Goal: Information Seeking & Learning: Learn about a topic

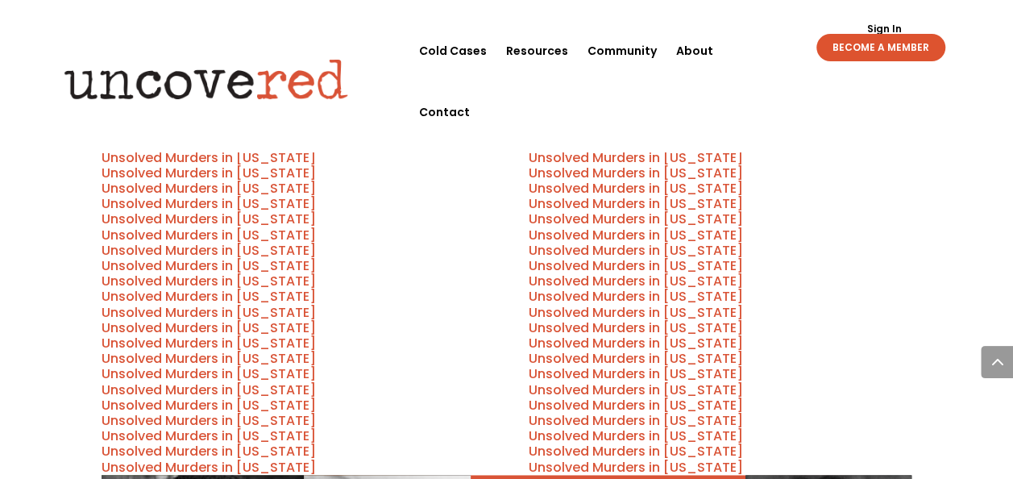
scroll to position [874, 0]
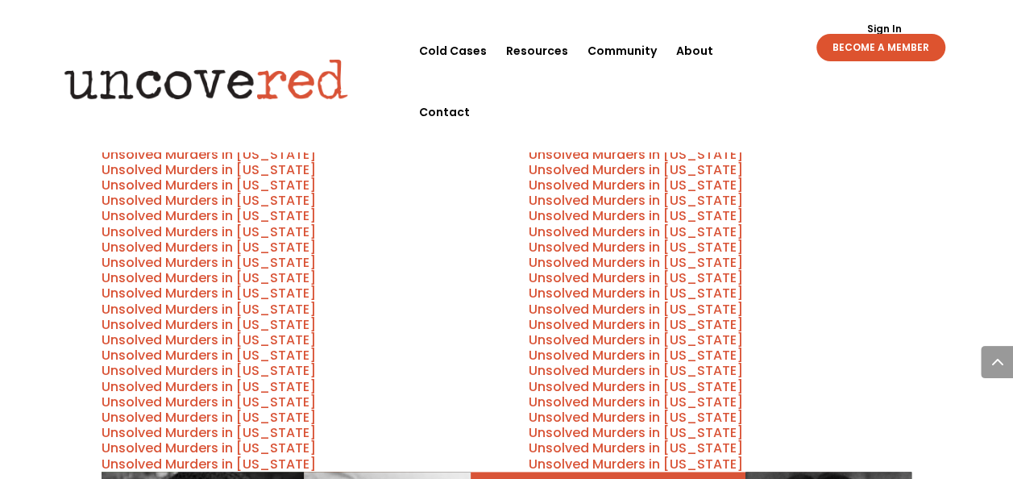
click at [583, 176] on link "Unsolved Murders in [US_STATE]" at bounding box center [636, 185] width 214 height 19
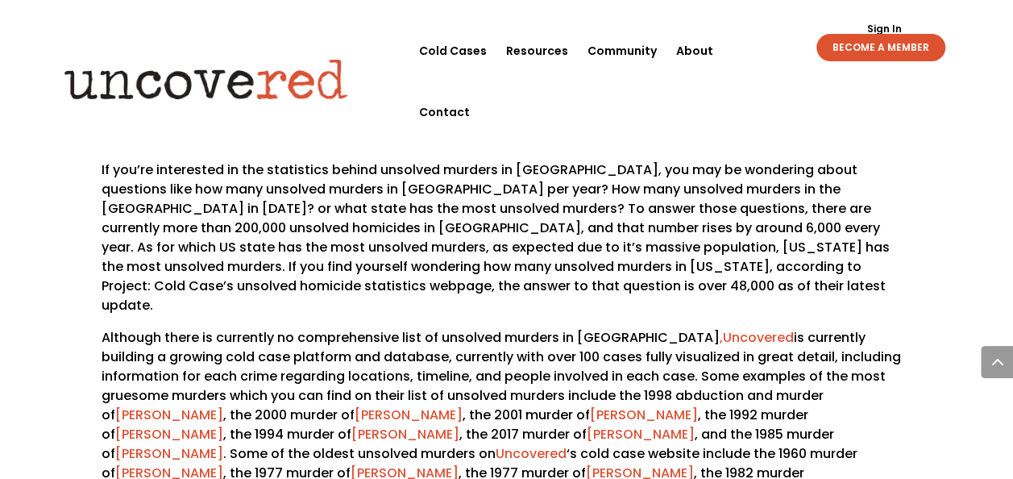
scroll to position [2877, 0]
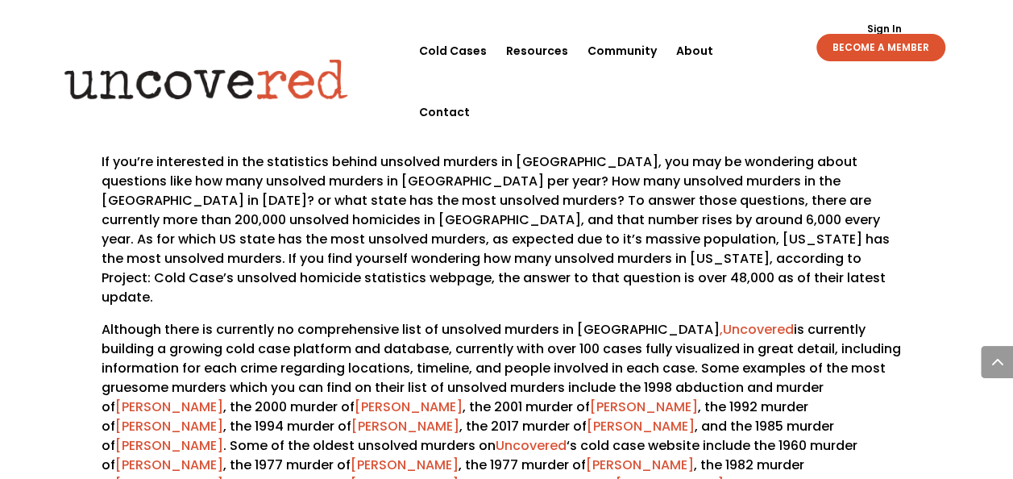
click at [459, 475] on link "[PERSON_NAME]" at bounding box center [405, 484] width 108 height 19
click at [587, 417] on link "[PERSON_NAME]" at bounding box center [641, 426] width 108 height 19
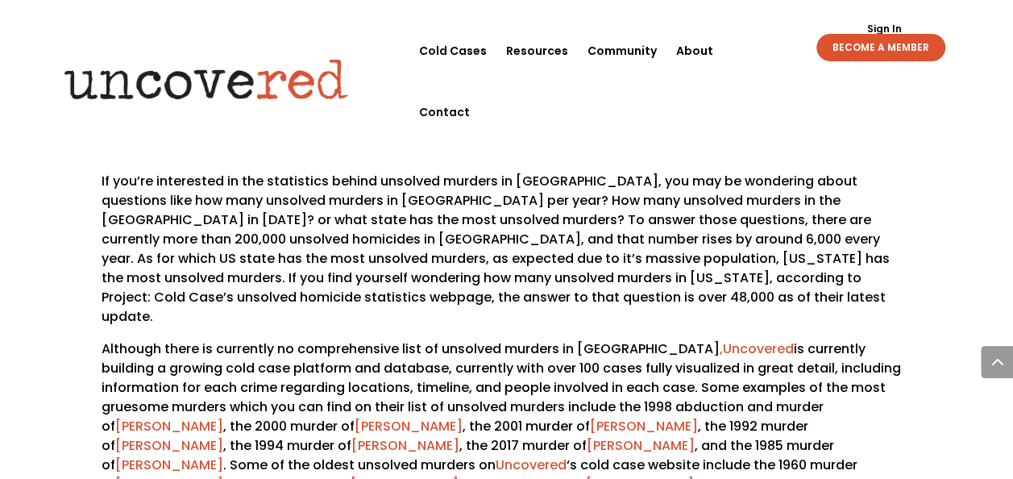
scroll to position [2854, 0]
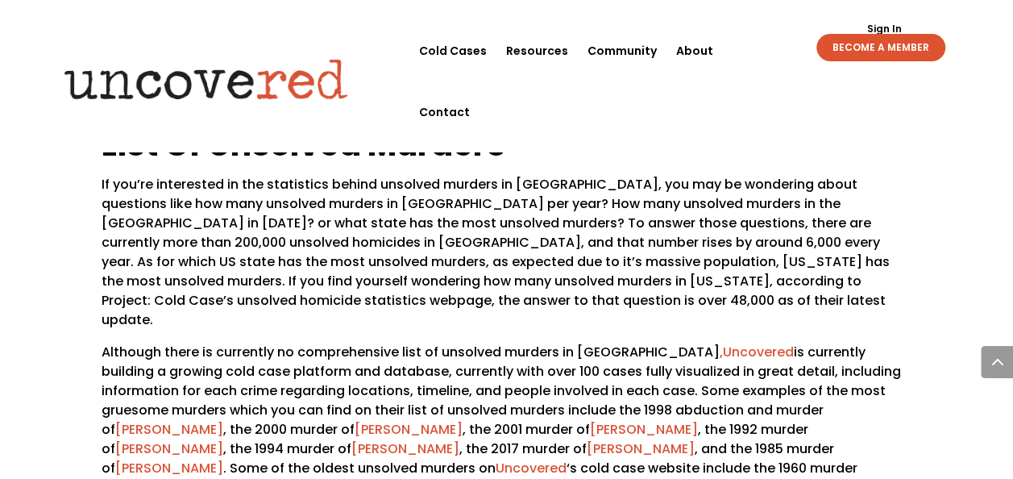
click at [223, 420] on link "[PERSON_NAME]" at bounding box center [169, 429] width 108 height 19
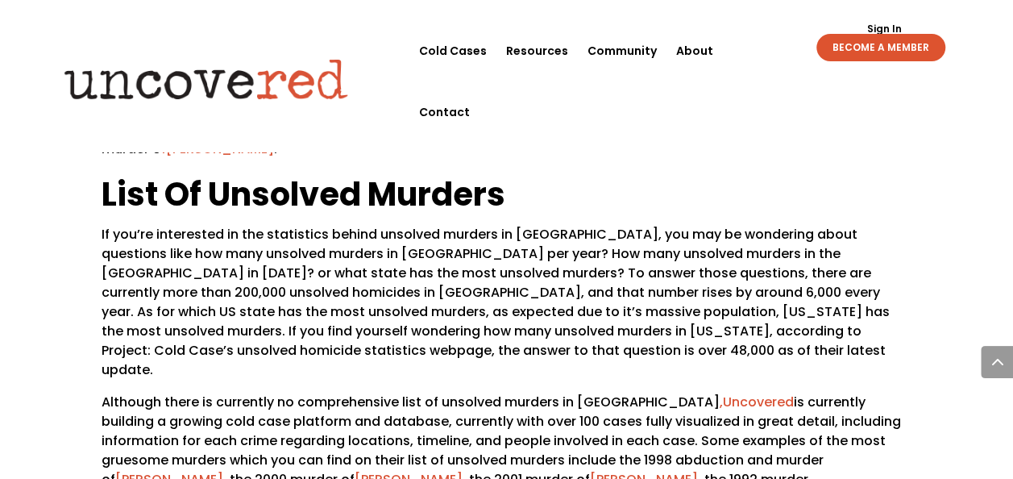
scroll to position [2801, 0]
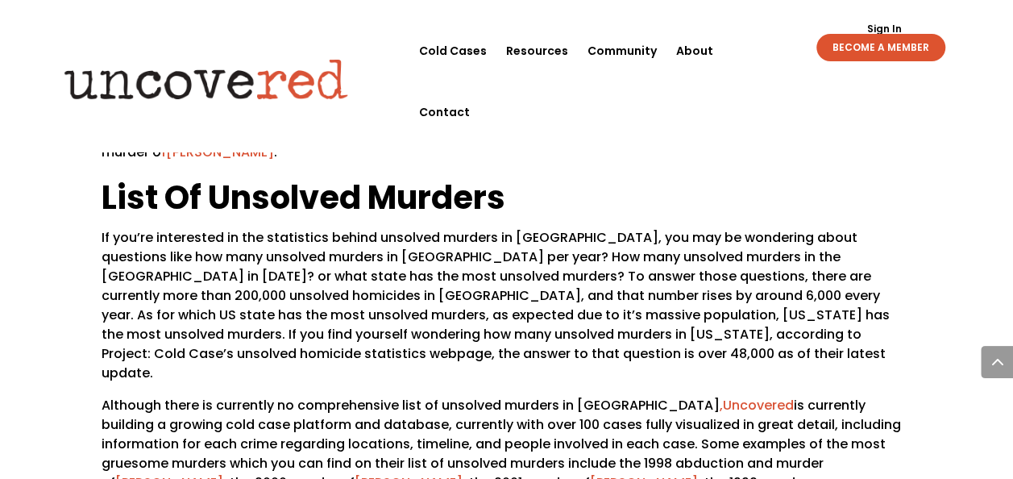
click at [590, 473] on link "[PERSON_NAME]" at bounding box center [644, 482] width 108 height 19
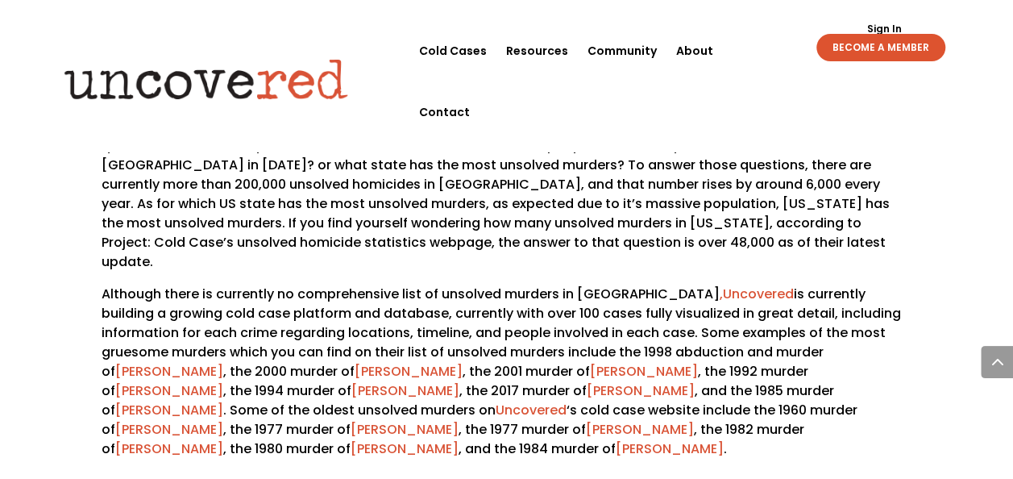
scroll to position [2911, 0]
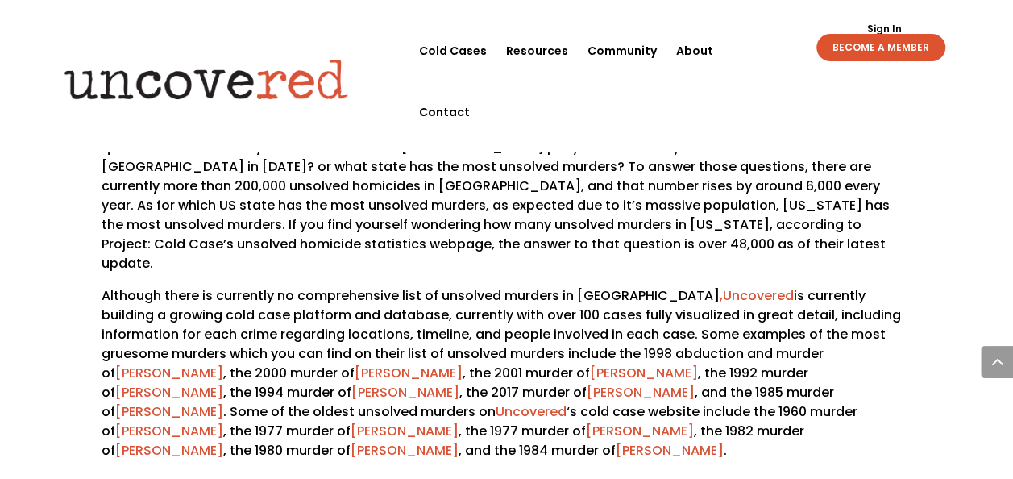
click at [279, 286] on p "Although there is currently no comprehensive list of unsolved murders in [GEOGR…" at bounding box center [507, 379] width 811 height 187
click at [277, 286] on p "Although there is currently no comprehensive list of unsolved murders in [GEOGR…" at bounding box center [507, 379] width 811 height 187
click at [355, 363] on link "[PERSON_NAME]" at bounding box center [409, 372] width 108 height 19
click at [223, 441] on link "[PERSON_NAME]" at bounding box center [169, 450] width 108 height 19
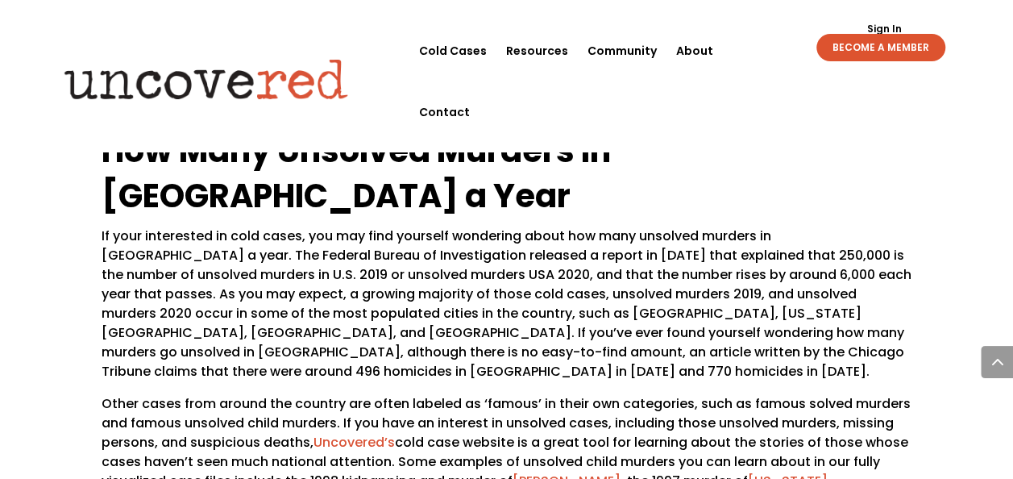
scroll to position [2347, 0]
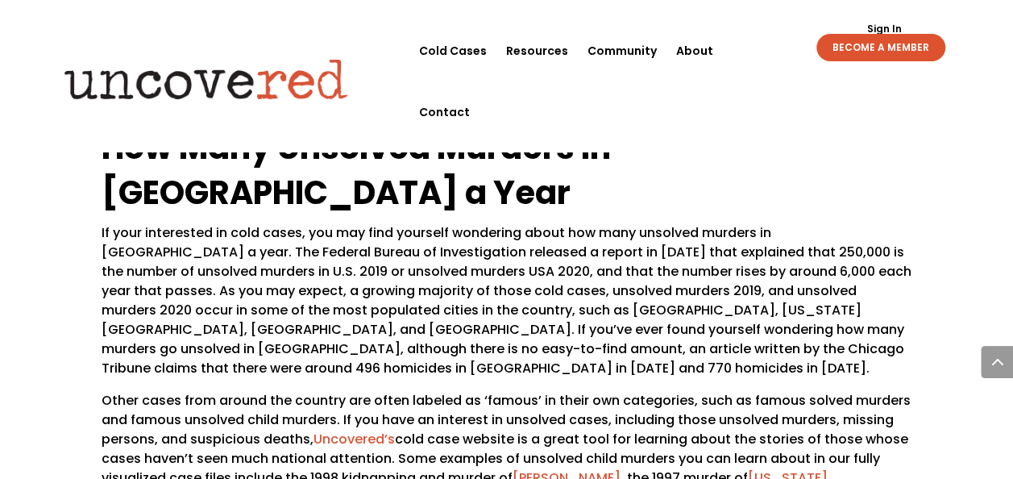
click at [559, 468] on link "[PERSON_NAME]" at bounding box center [567, 477] width 108 height 19
click at [790, 468] on link "[US_STATE][PERSON_NAME]" at bounding box center [465, 487] width 726 height 38
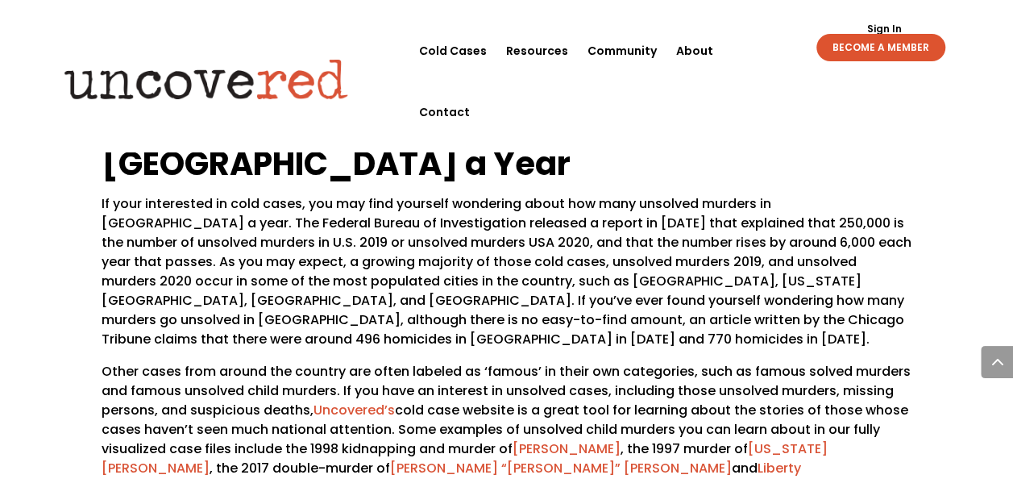
scroll to position [2374, 0]
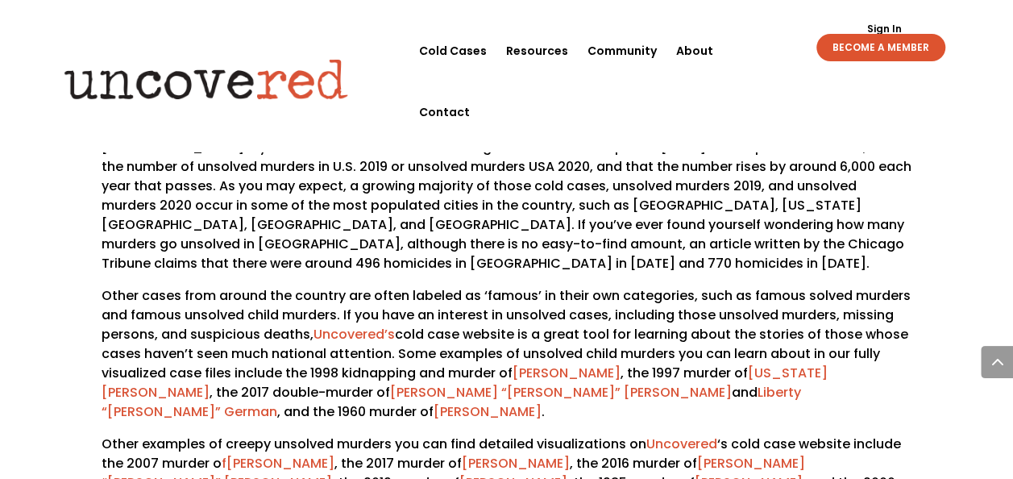
scroll to position [2459, 0]
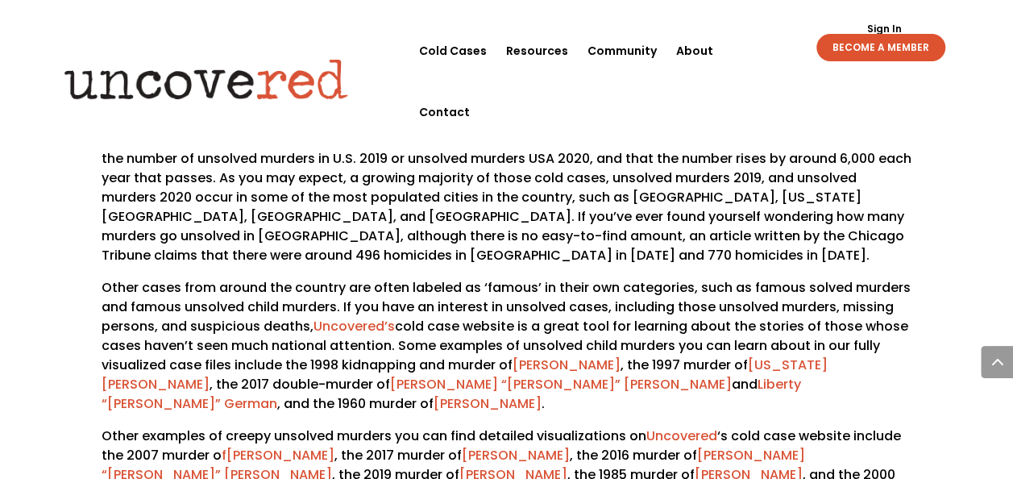
click at [732, 446] on link "[PERSON_NAME] “[PERSON_NAME]” [PERSON_NAME]" at bounding box center [453, 465] width 703 height 38
click at [390, 375] on link "[PERSON_NAME] “[PERSON_NAME]” [PERSON_NAME]" at bounding box center [561, 384] width 342 height 19
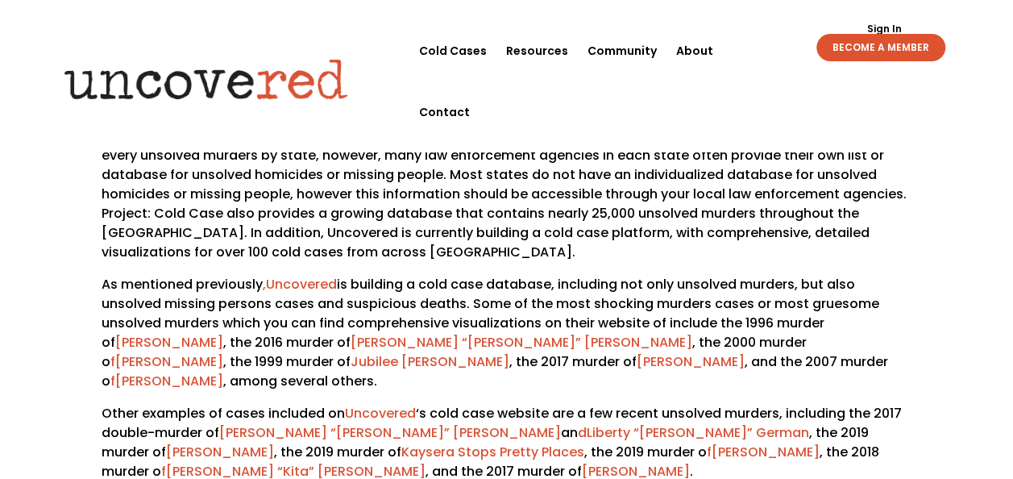
scroll to position [438, 0]
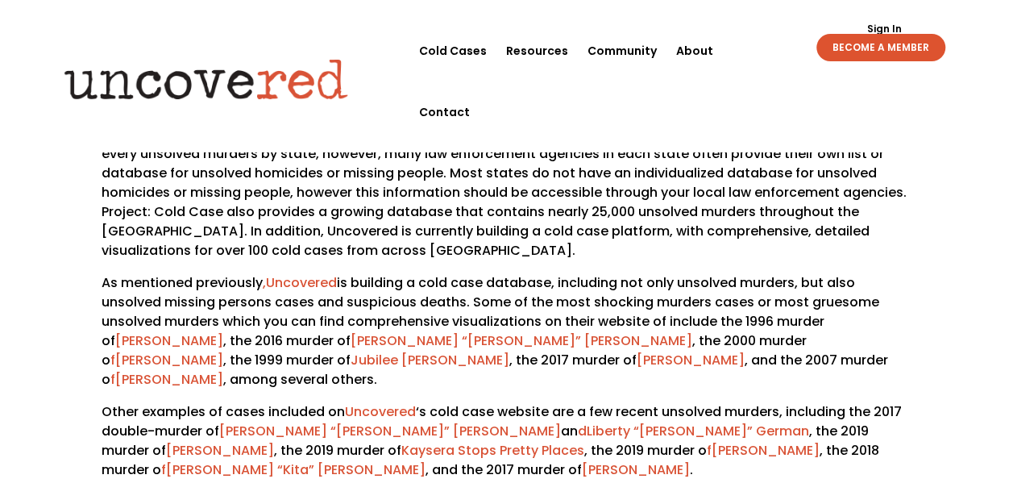
click at [712, 441] on link "[PERSON_NAME]" at bounding box center [766, 450] width 108 height 19
click at [401, 441] on link "Kaysera Stops Pretty Places" at bounding box center [492, 450] width 183 height 19
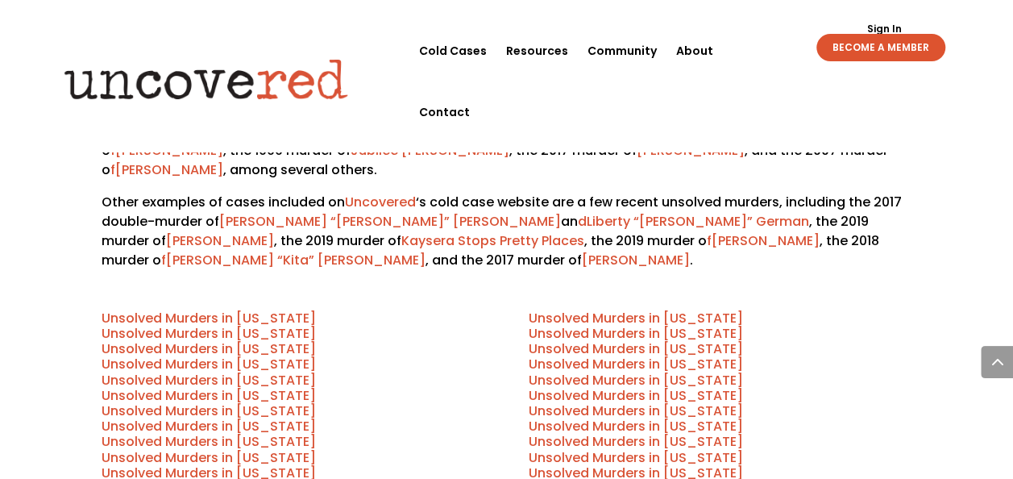
scroll to position [649, 0]
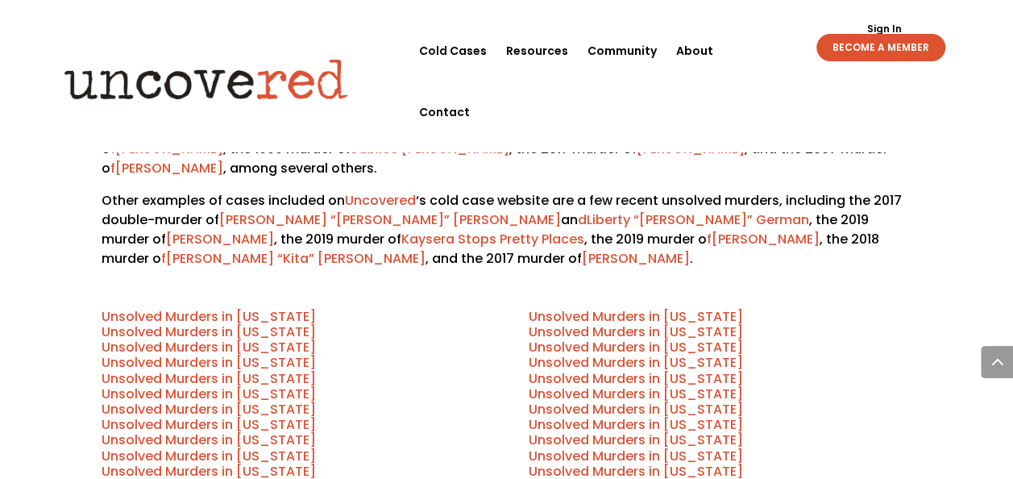
click at [229, 307] on link "Unsolved Murders in [US_STATE]" at bounding box center [209, 316] width 214 height 19
